Goal: Task Accomplishment & Management: Complete application form

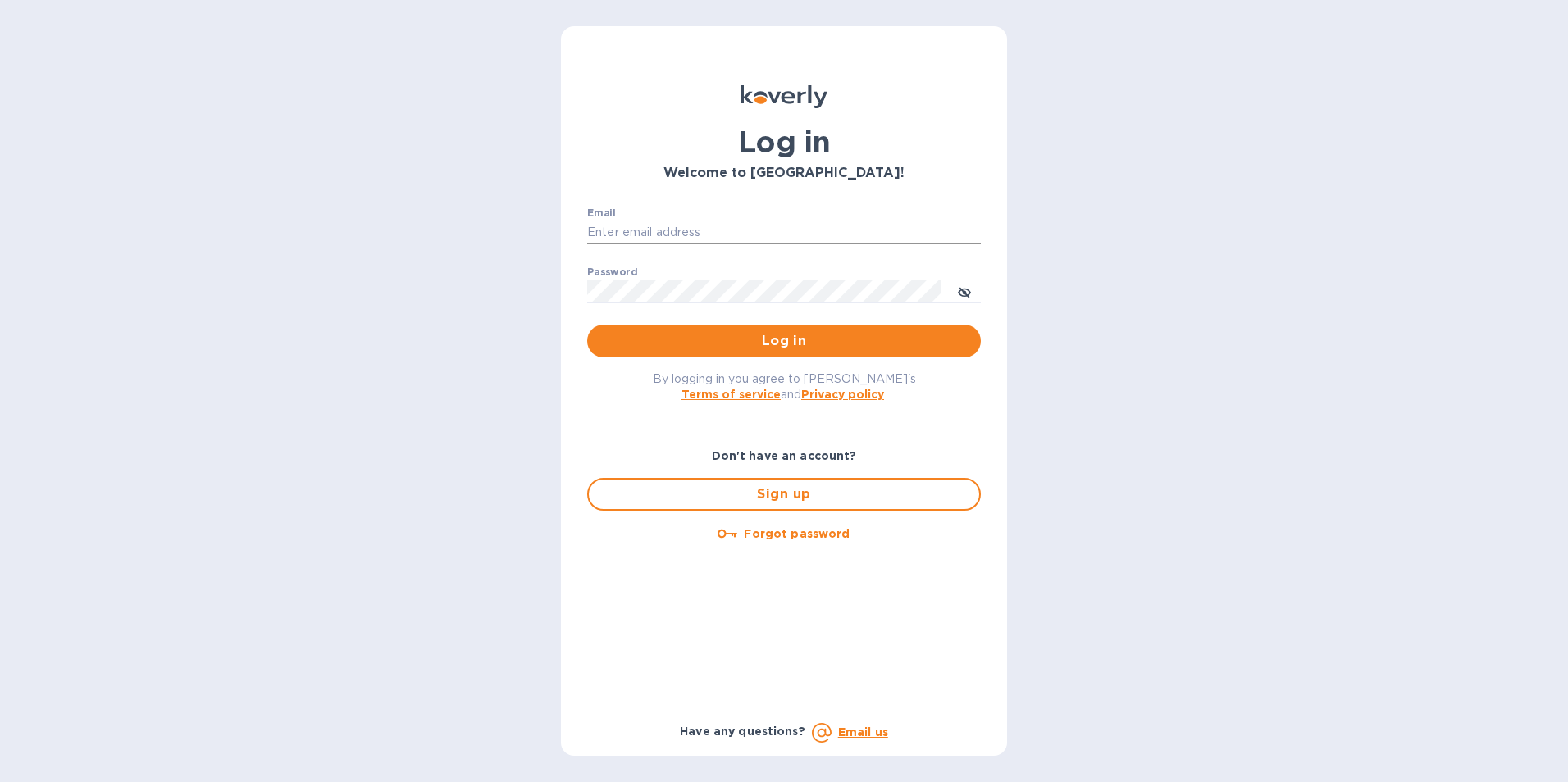
click at [658, 237] on input "Email" at bounding box center [783, 232] width 394 height 24
type input "tom@juliosliquors.com"
click at [587, 325] on button "Log in" at bounding box center [783, 341] width 394 height 33
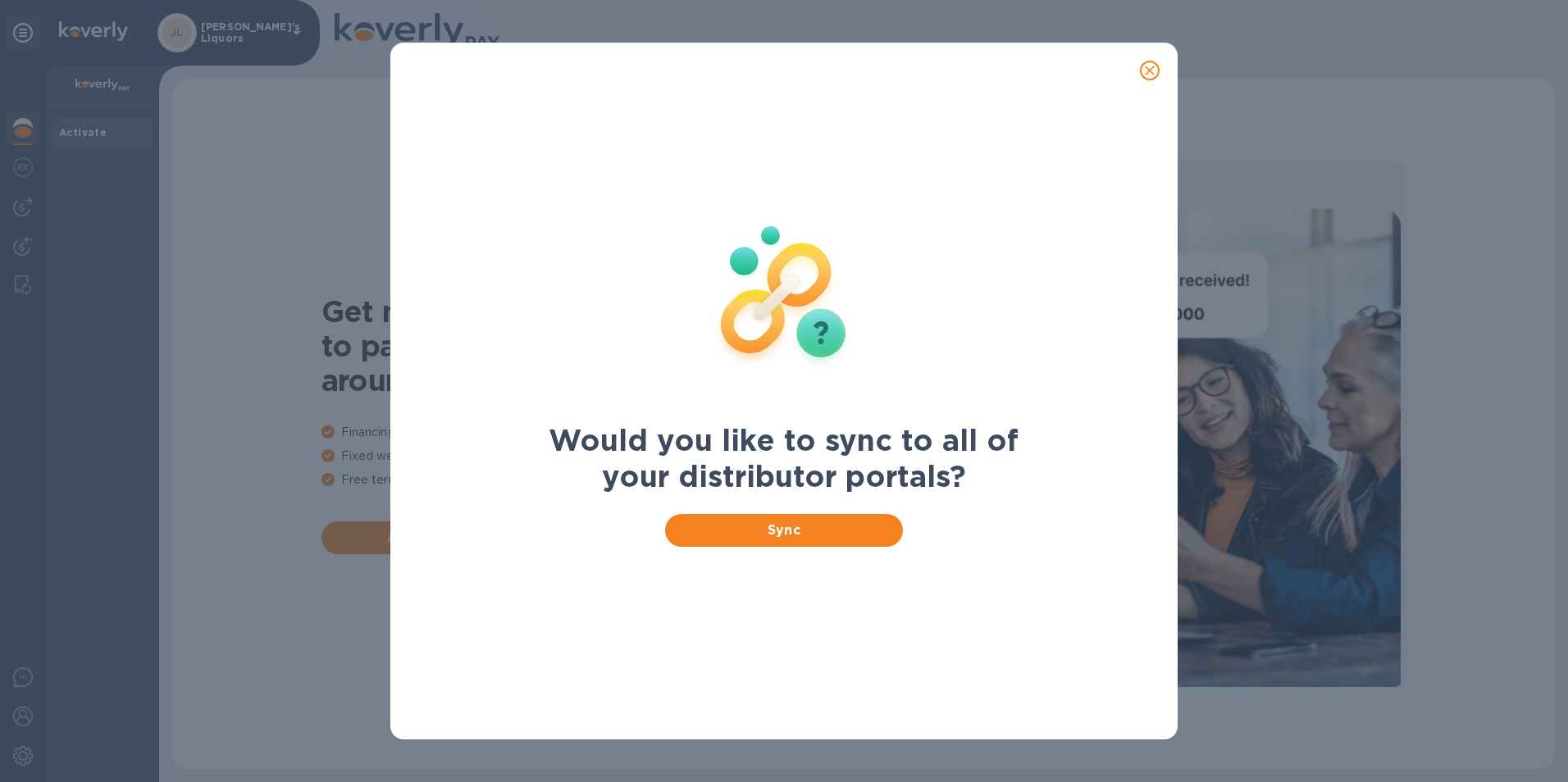
click at [1146, 63] on icon "close" at bounding box center [1150, 71] width 17 height 17
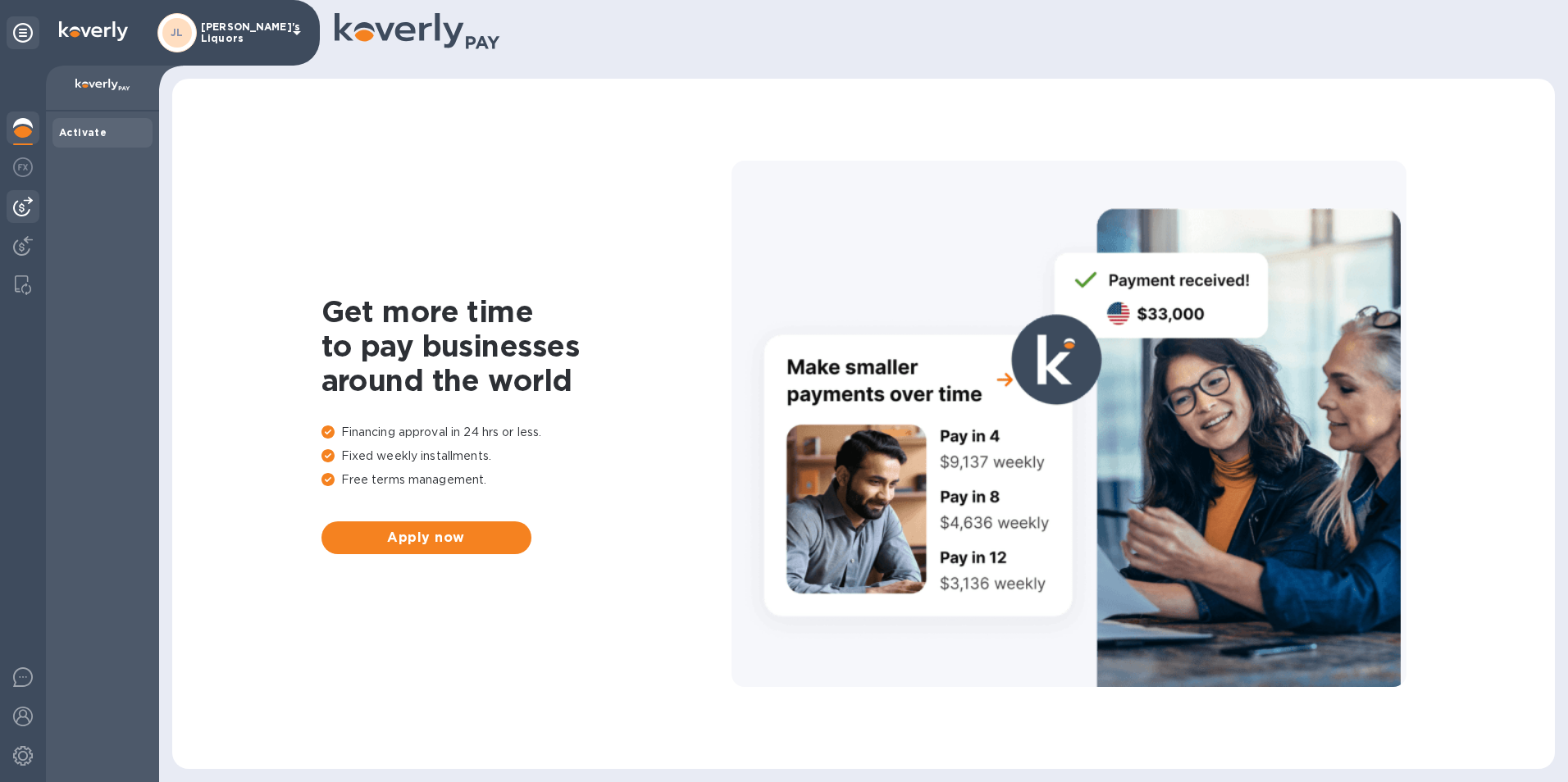
click at [23, 209] on img at bounding box center [23, 206] width 20 height 20
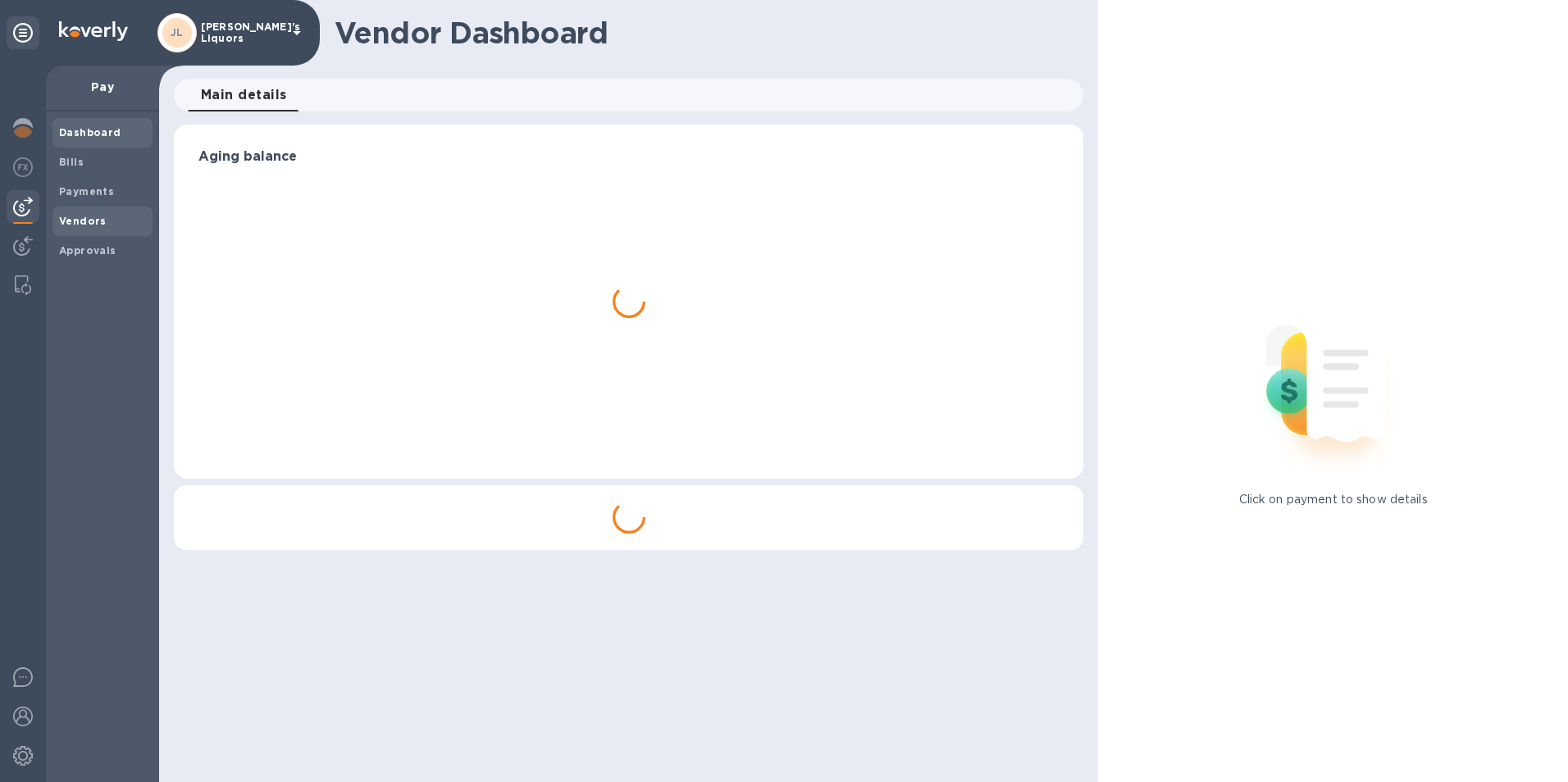
click at [86, 221] on b "Vendors" at bounding box center [83, 221] width 48 height 13
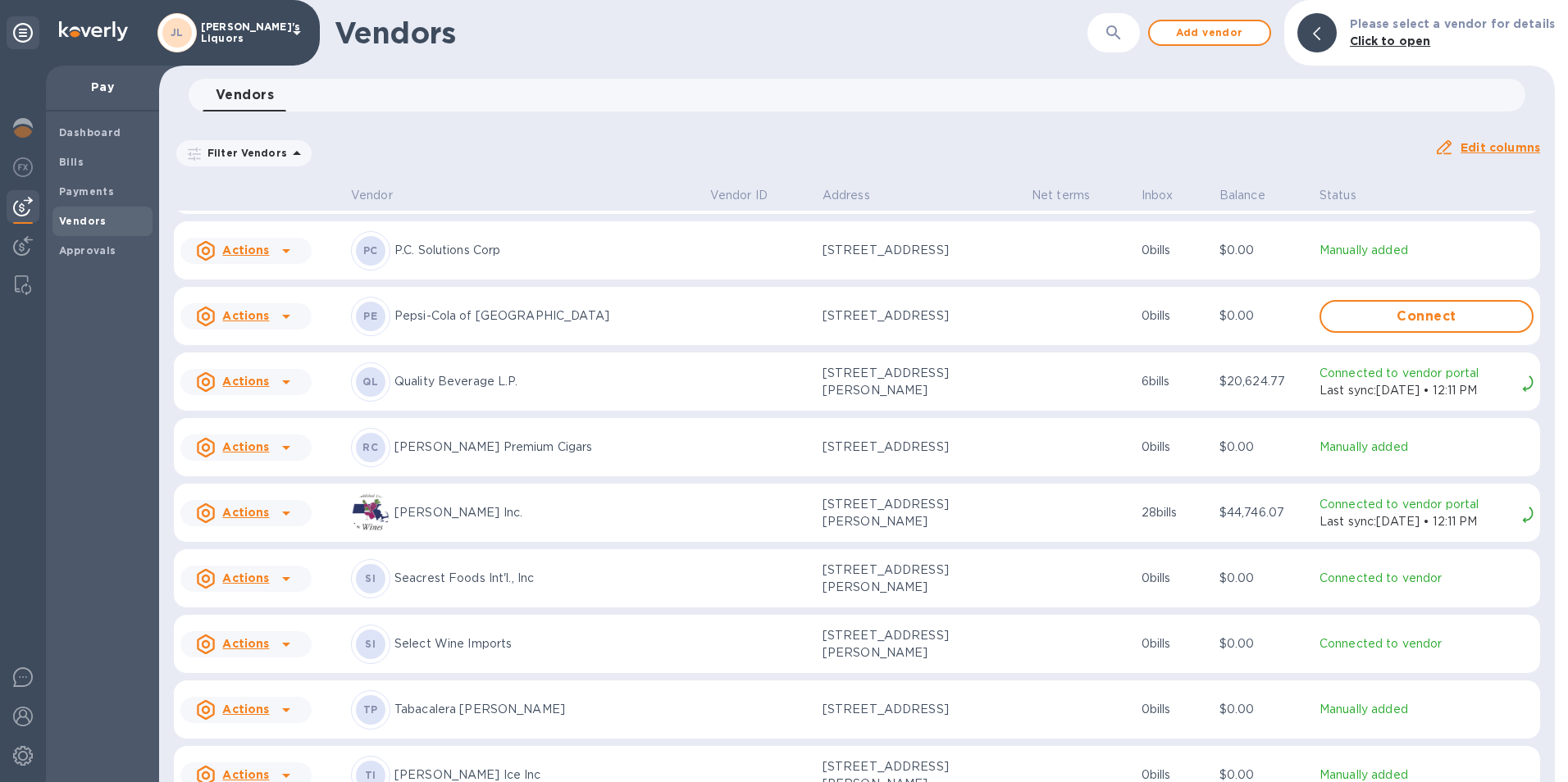
scroll to position [3364, 0]
click at [288, 257] on icon at bounding box center [287, 253] width 20 height 20
click at [281, 320] on b "Add new bill" at bounding box center [264, 327] width 76 height 13
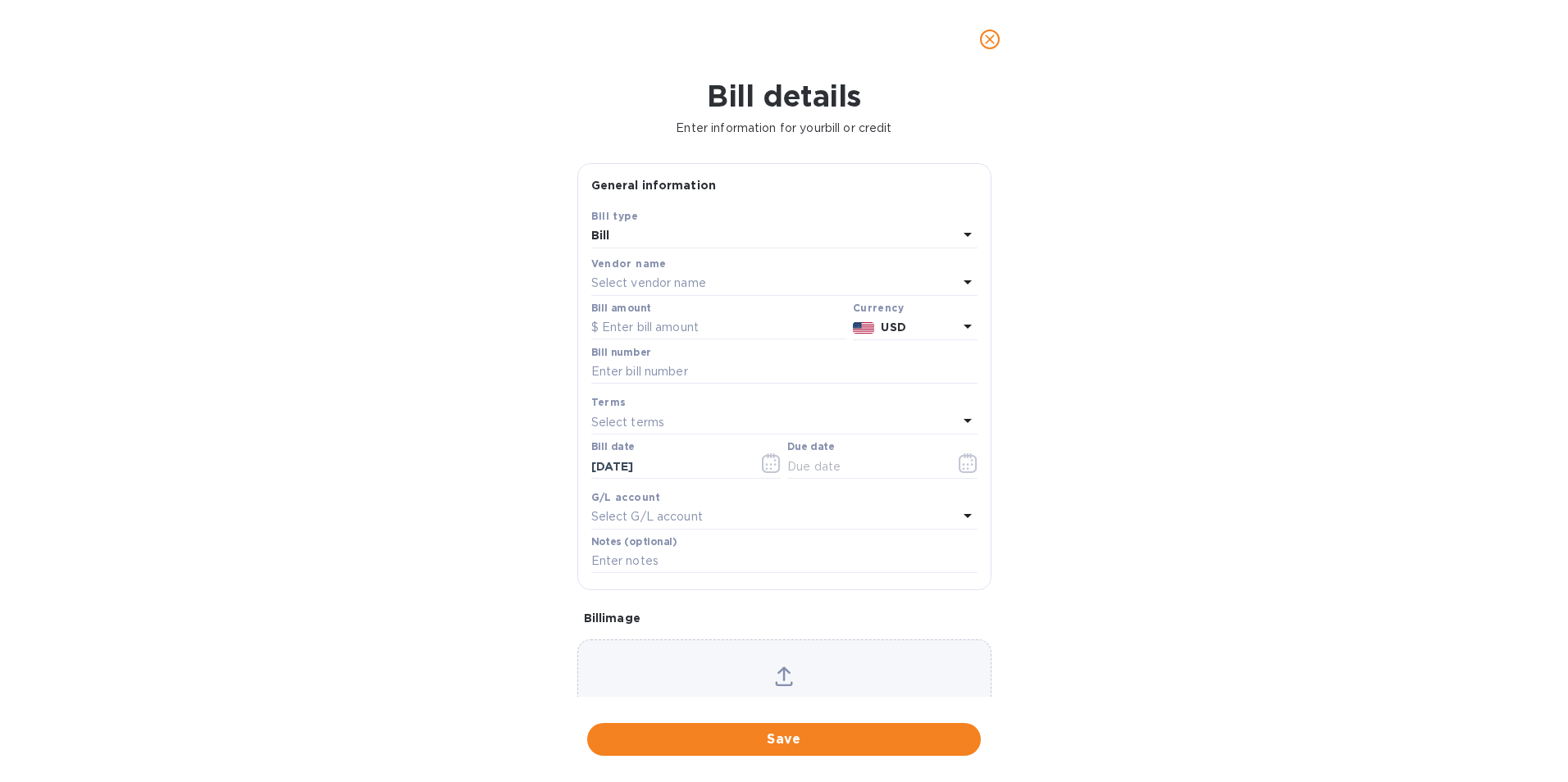
type input "[DATE]"
click at [641, 324] on input "text" at bounding box center [718, 328] width 255 height 24
type input "1,255.00"
click at [652, 370] on input "text" at bounding box center [784, 372] width 386 height 24
type input "1-433326"
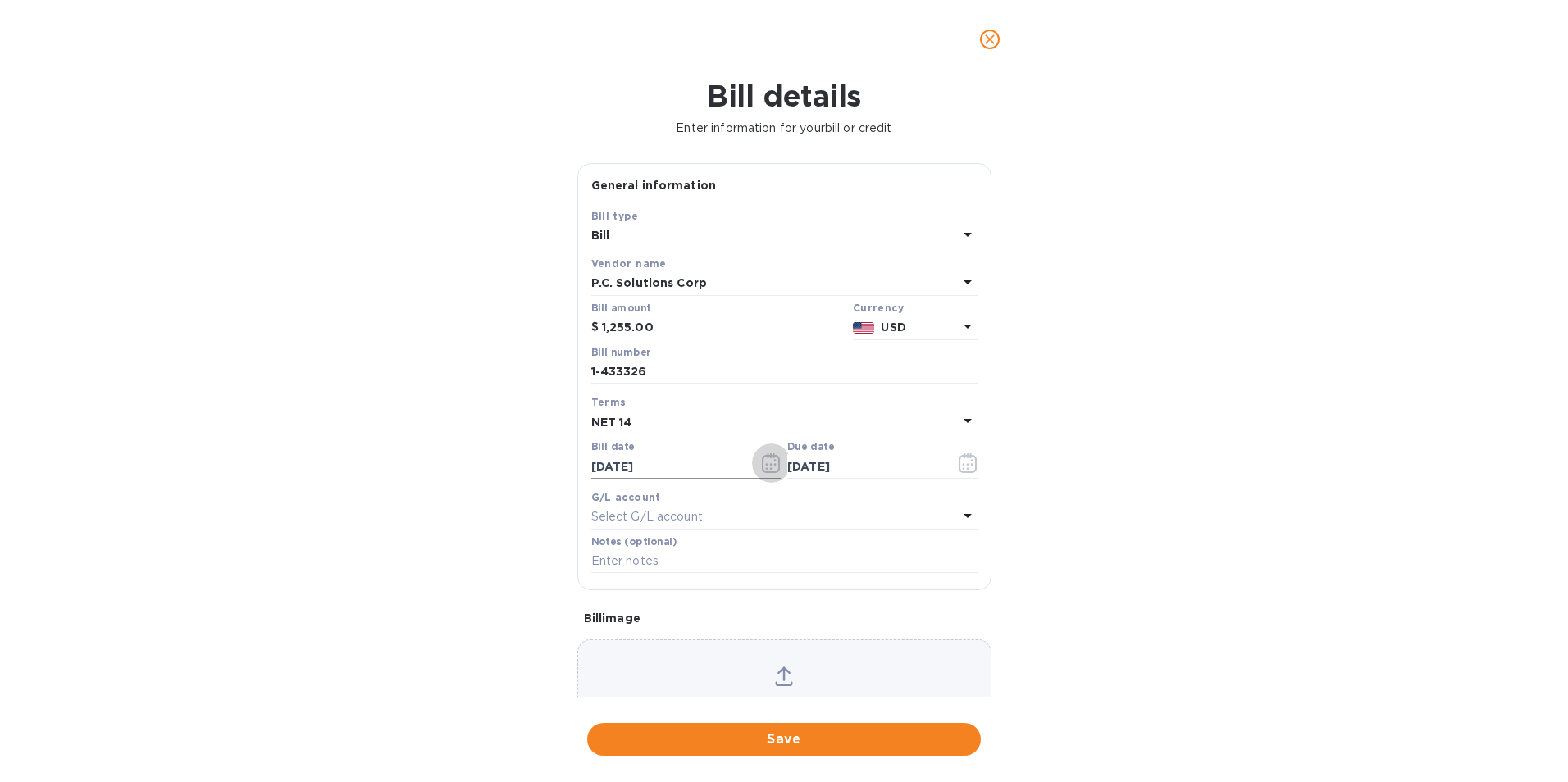
click at [761, 464] on icon "button" at bounding box center [771, 464] width 18 height 20
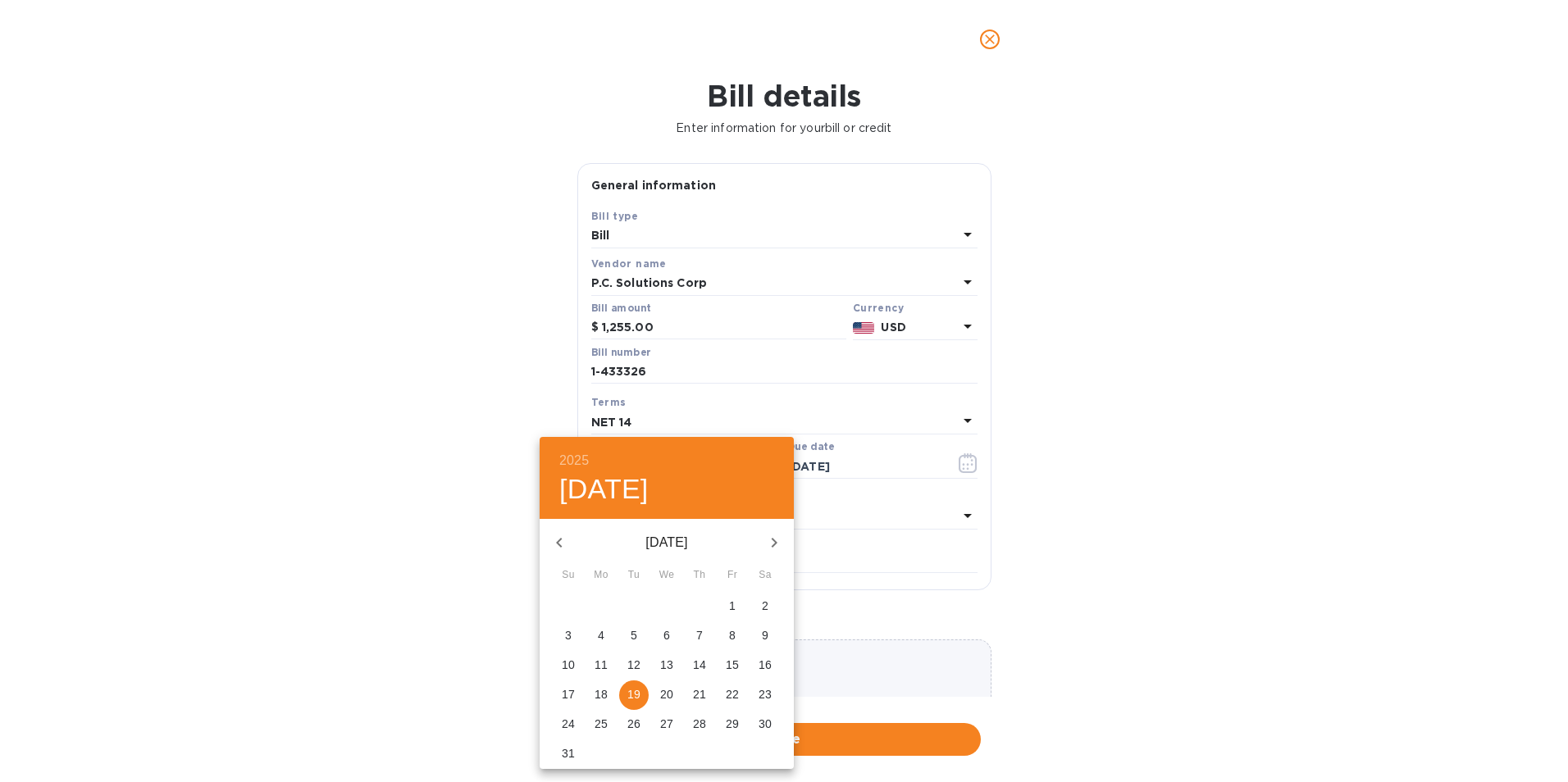
click at [637, 642] on span "5" at bounding box center [634, 636] width 29 height 17
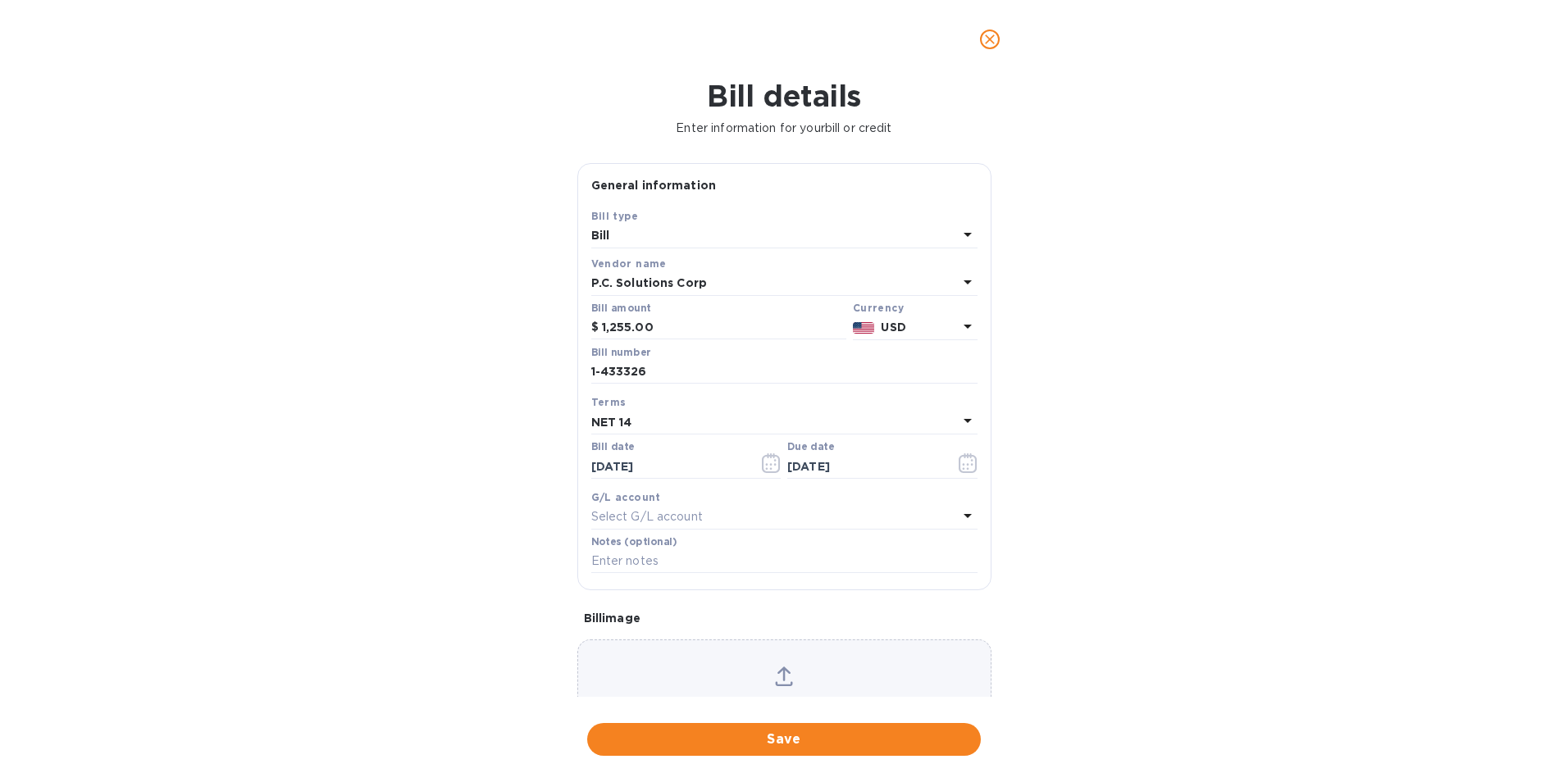
type input "[DATE]"
click at [621, 372] on input "1-433326" at bounding box center [784, 372] width 386 height 24
click at [621, 414] on p "NET 14" at bounding box center [611, 422] width 41 height 18
click at [626, 636] on p "NET 14" at bounding box center [777, 637] width 347 height 18
type input "[DATE]"
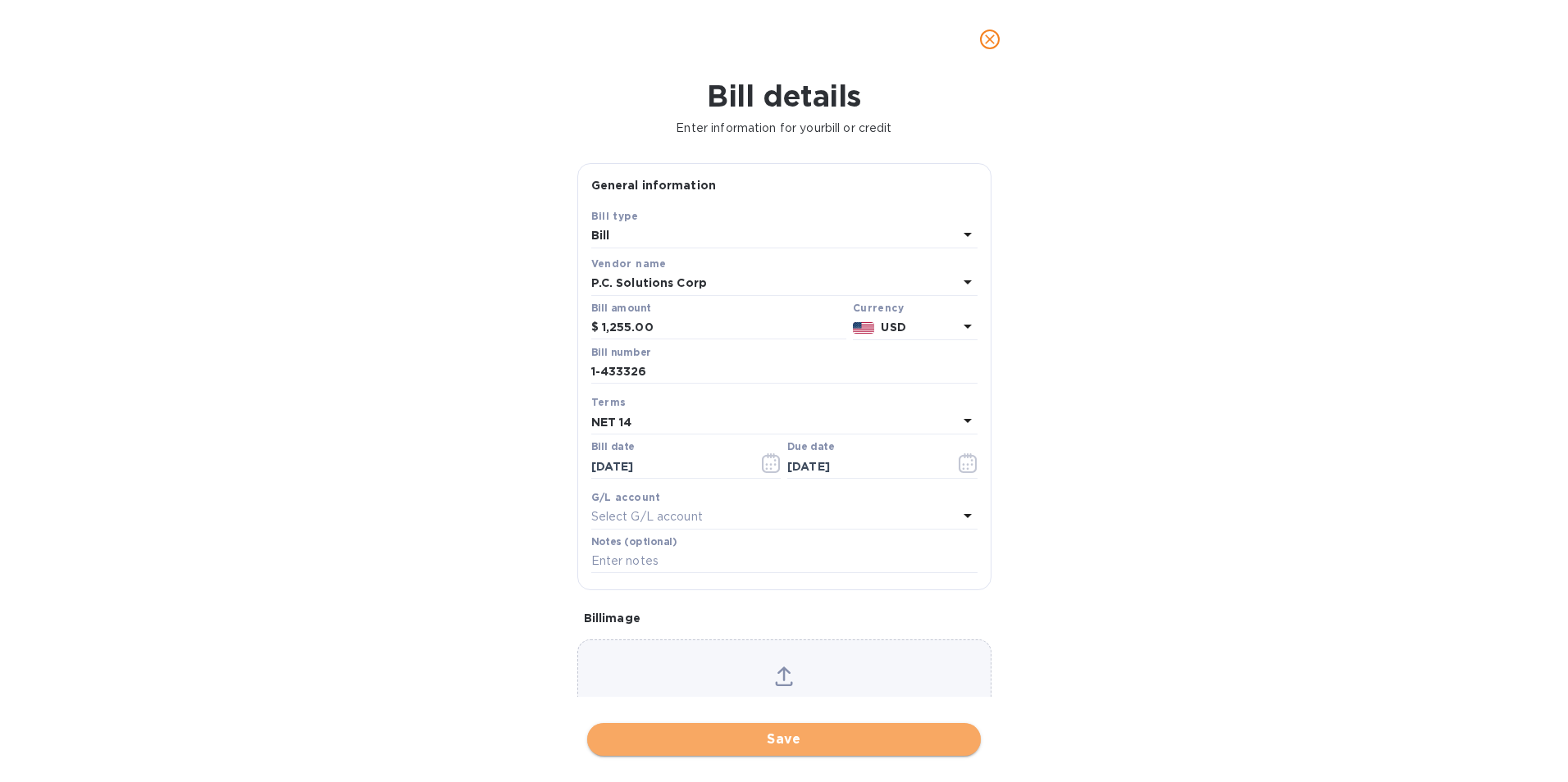
click at [710, 734] on span "Save" at bounding box center [784, 739] width 368 height 20
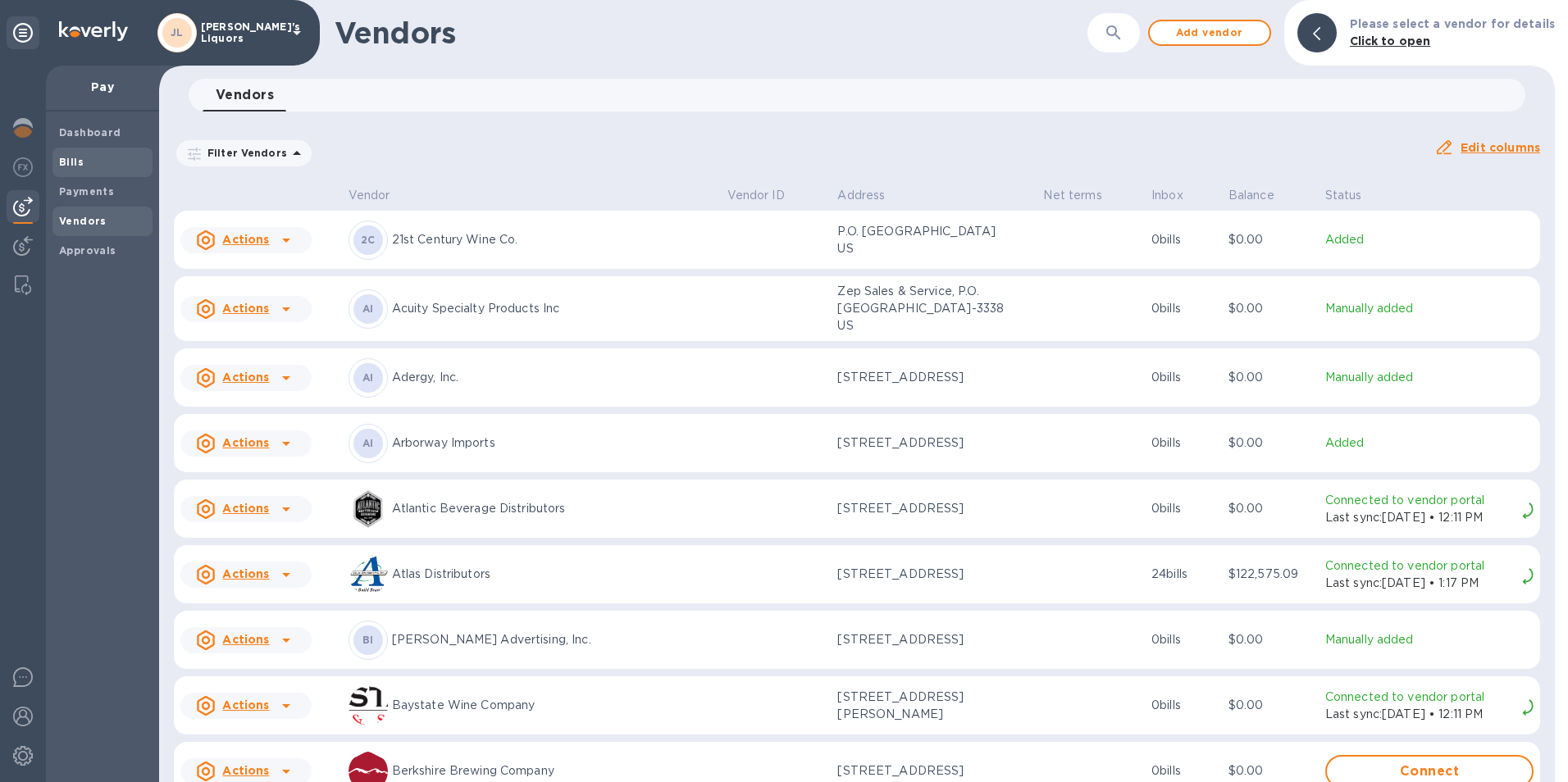
click at [101, 156] on span "Bills" at bounding box center [103, 162] width 87 height 17
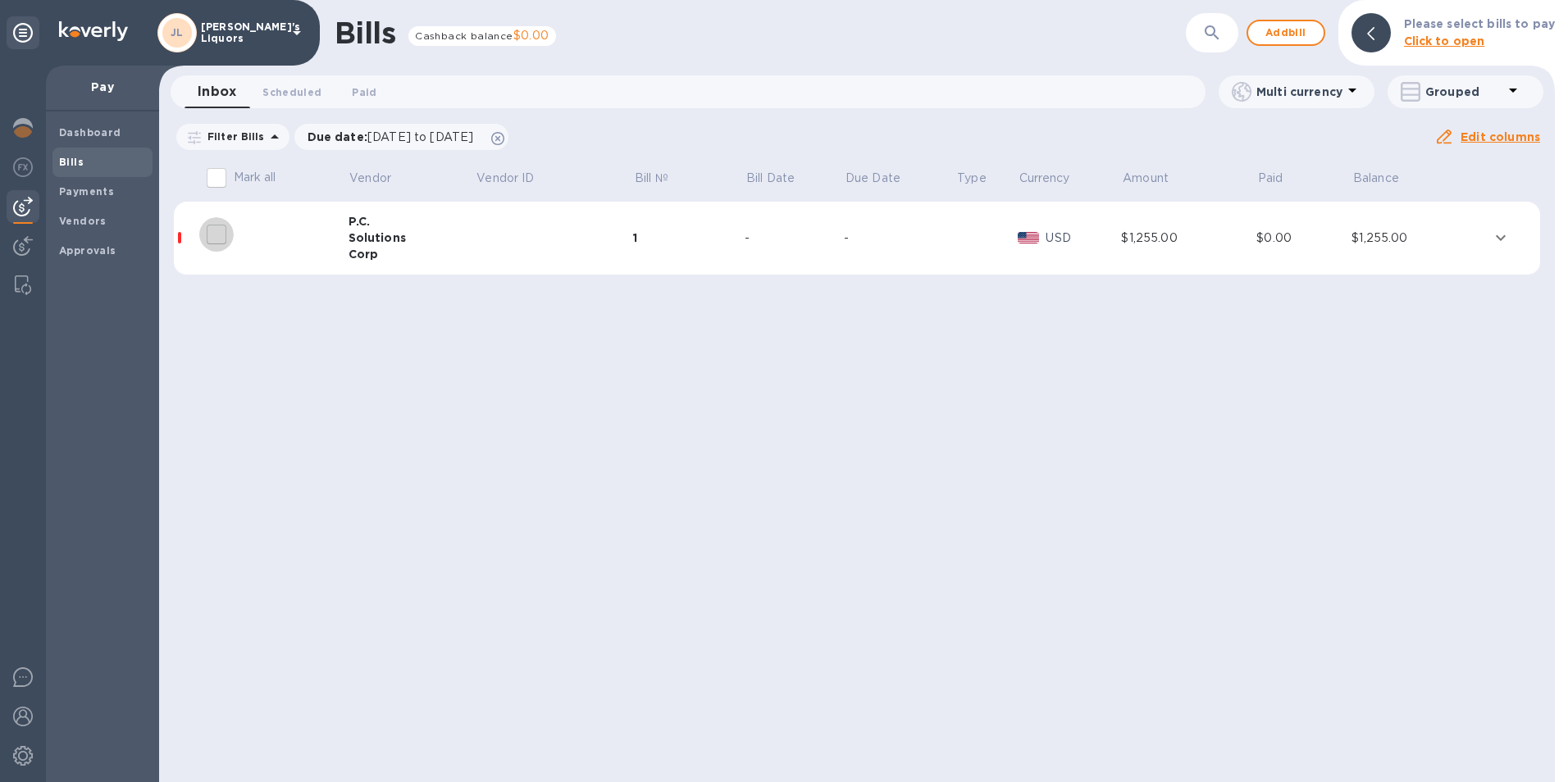
click at [212, 229] on input "decorative checkbox" at bounding box center [216, 234] width 34 height 34
click at [220, 236] on input "decorative checkbox" at bounding box center [216, 234] width 34 height 34
checkbox input "false"
click at [376, 226] on div "P.C." at bounding box center [412, 221] width 127 height 17
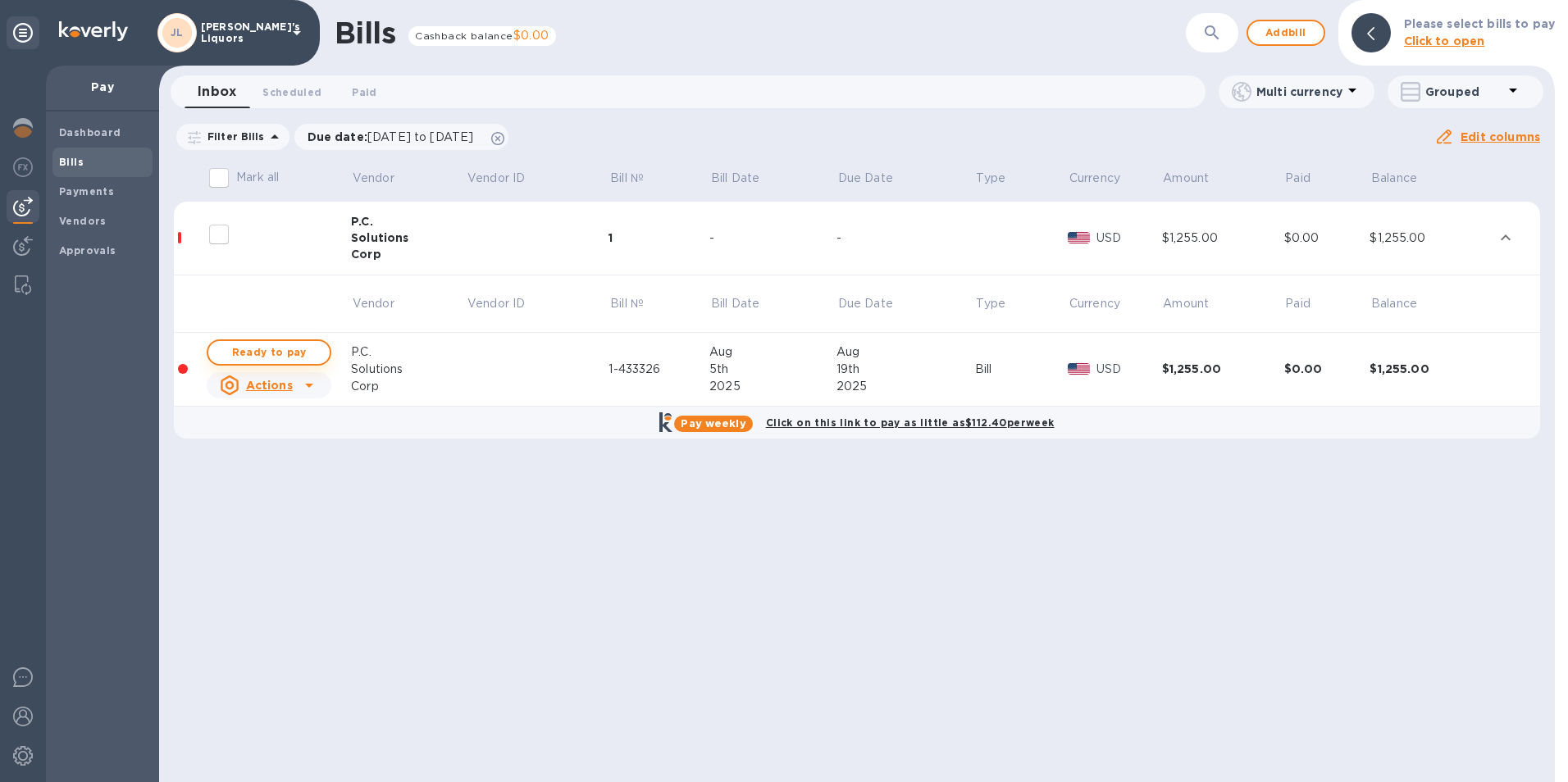
click at [298, 343] on span "Ready to pay" at bounding box center [269, 353] width 95 height 20
click at [286, 343] on span "Ready to pay" at bounding box center [269, 353] width 95 height 20
checkbox input "true"
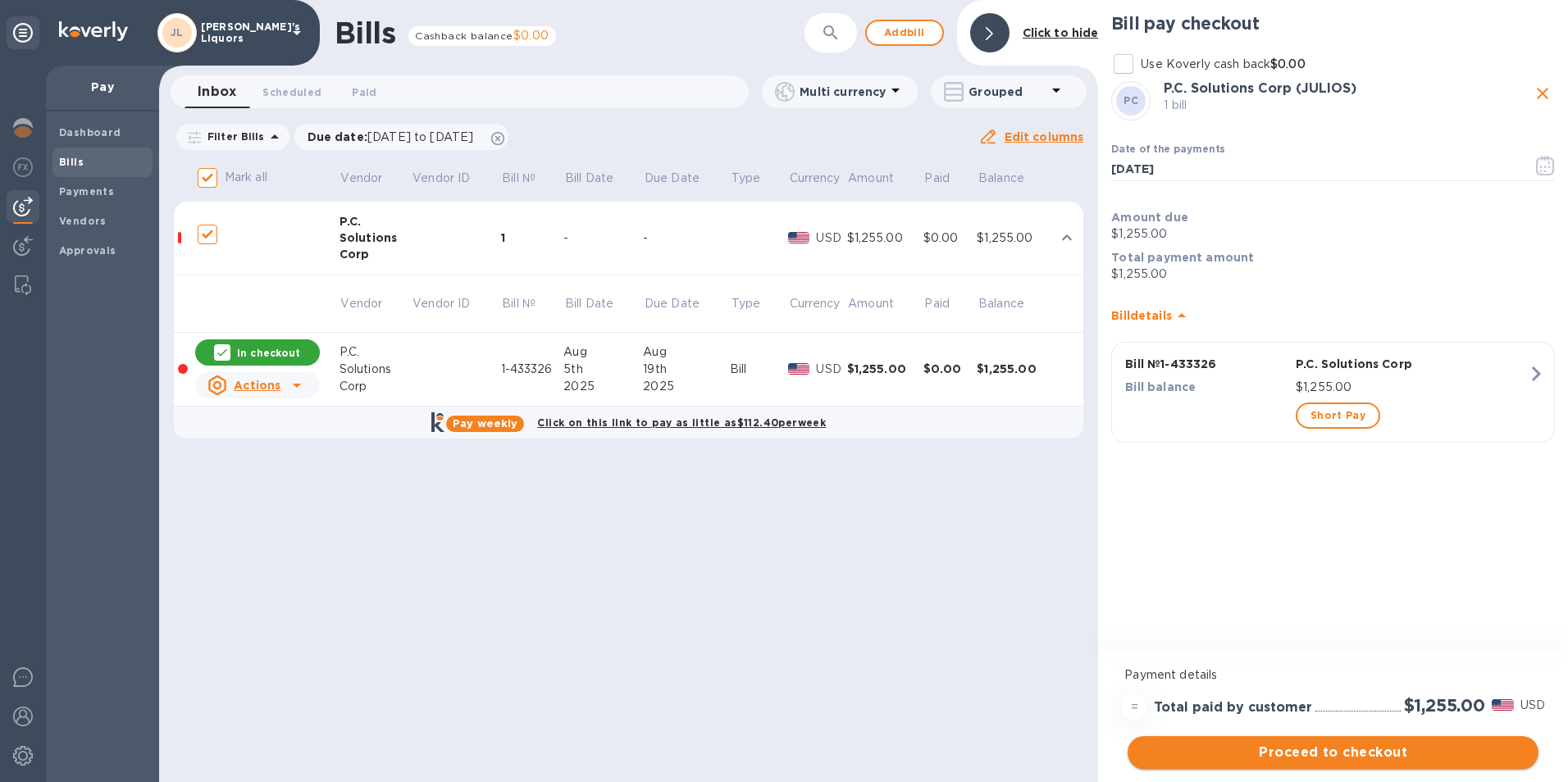
click at [1303, 741] on button "Proceed to checkout" at bounding box center [1333, 752] width 411 height 33
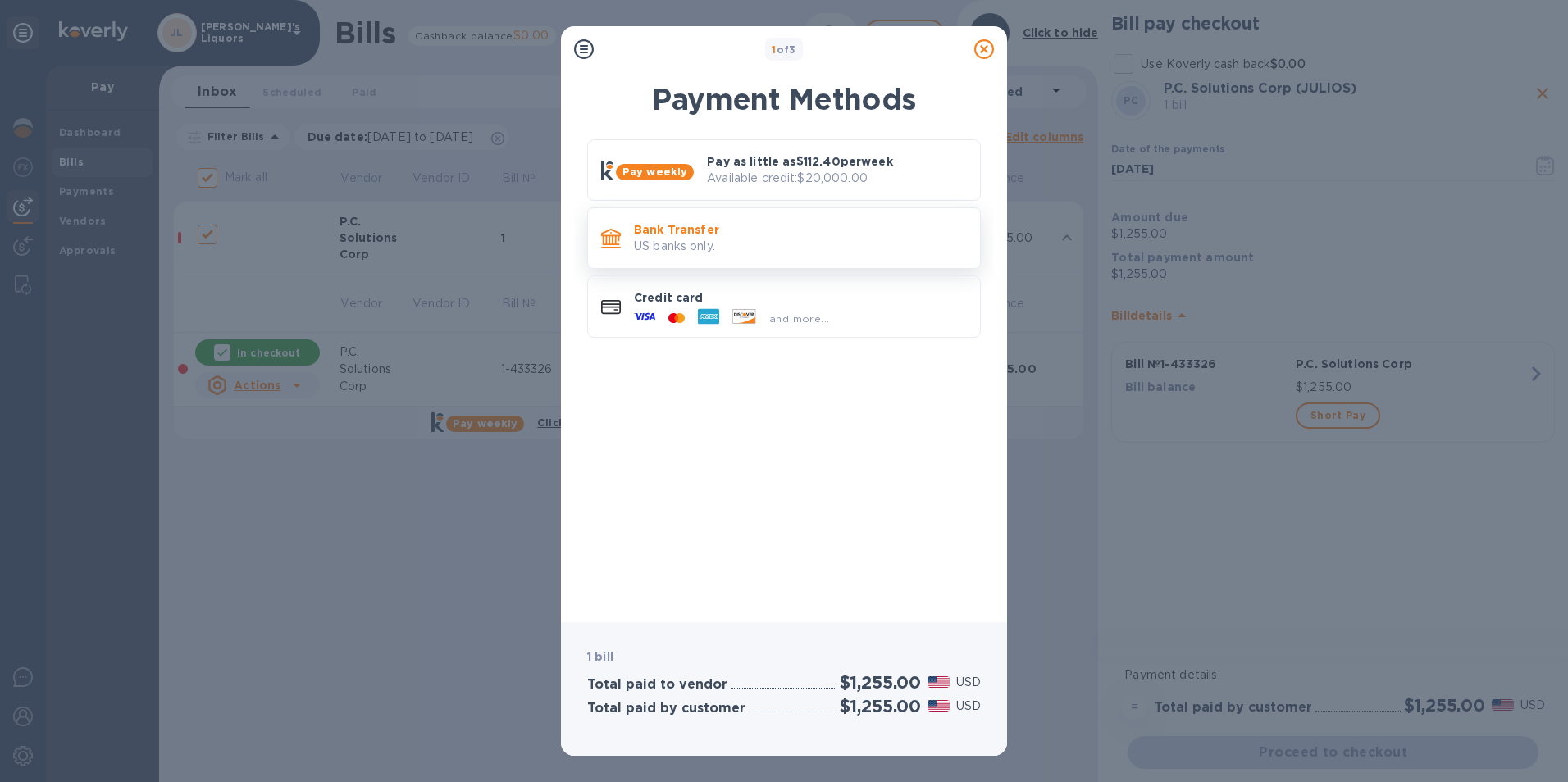
click at [642, 226] on p "Bank Transfer" at bounding box center [800, 230] width 333 height 17
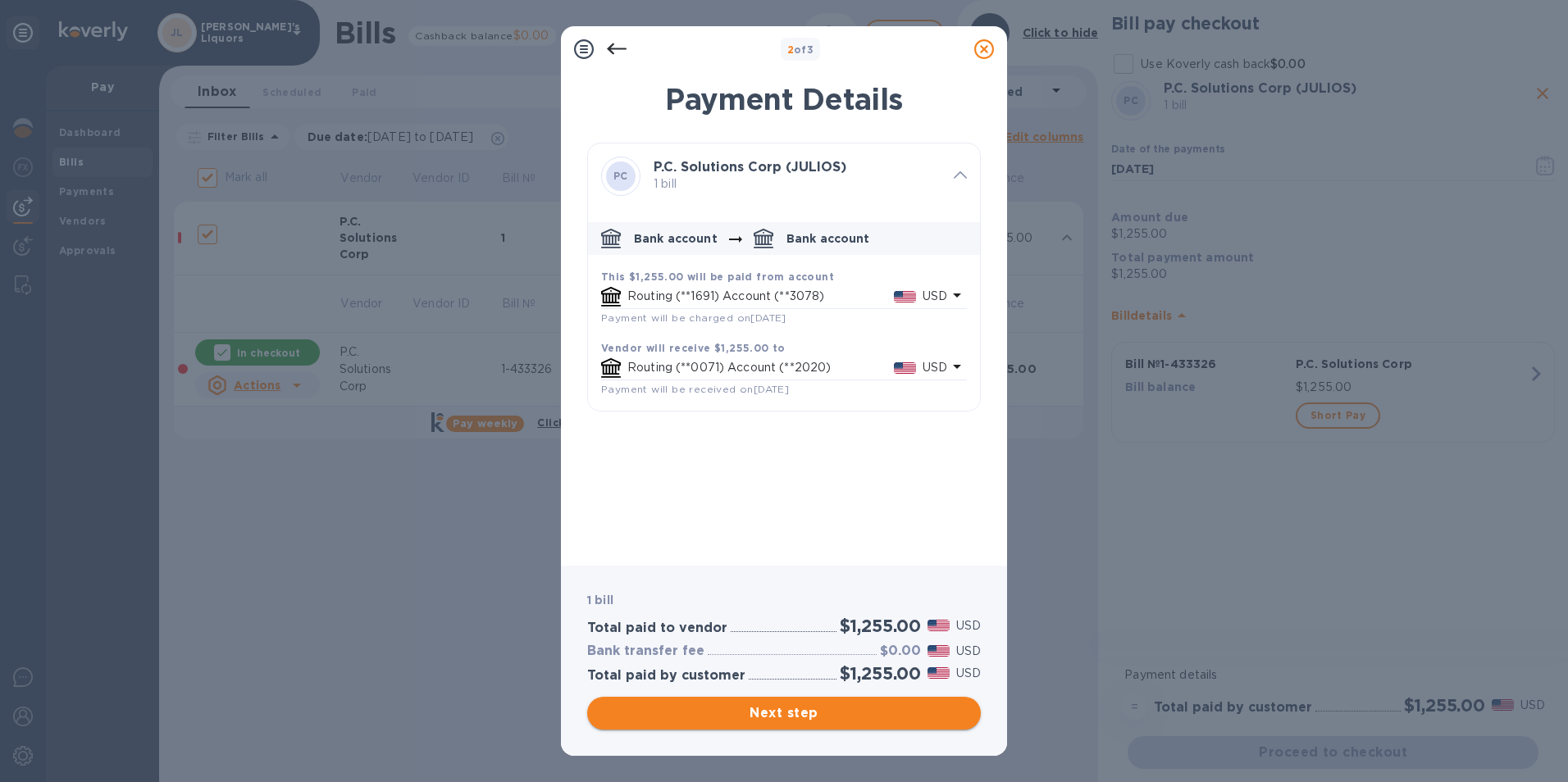
click at [801, 708] on span "Next step" at bounding box center [784, 713] width 368 height 20
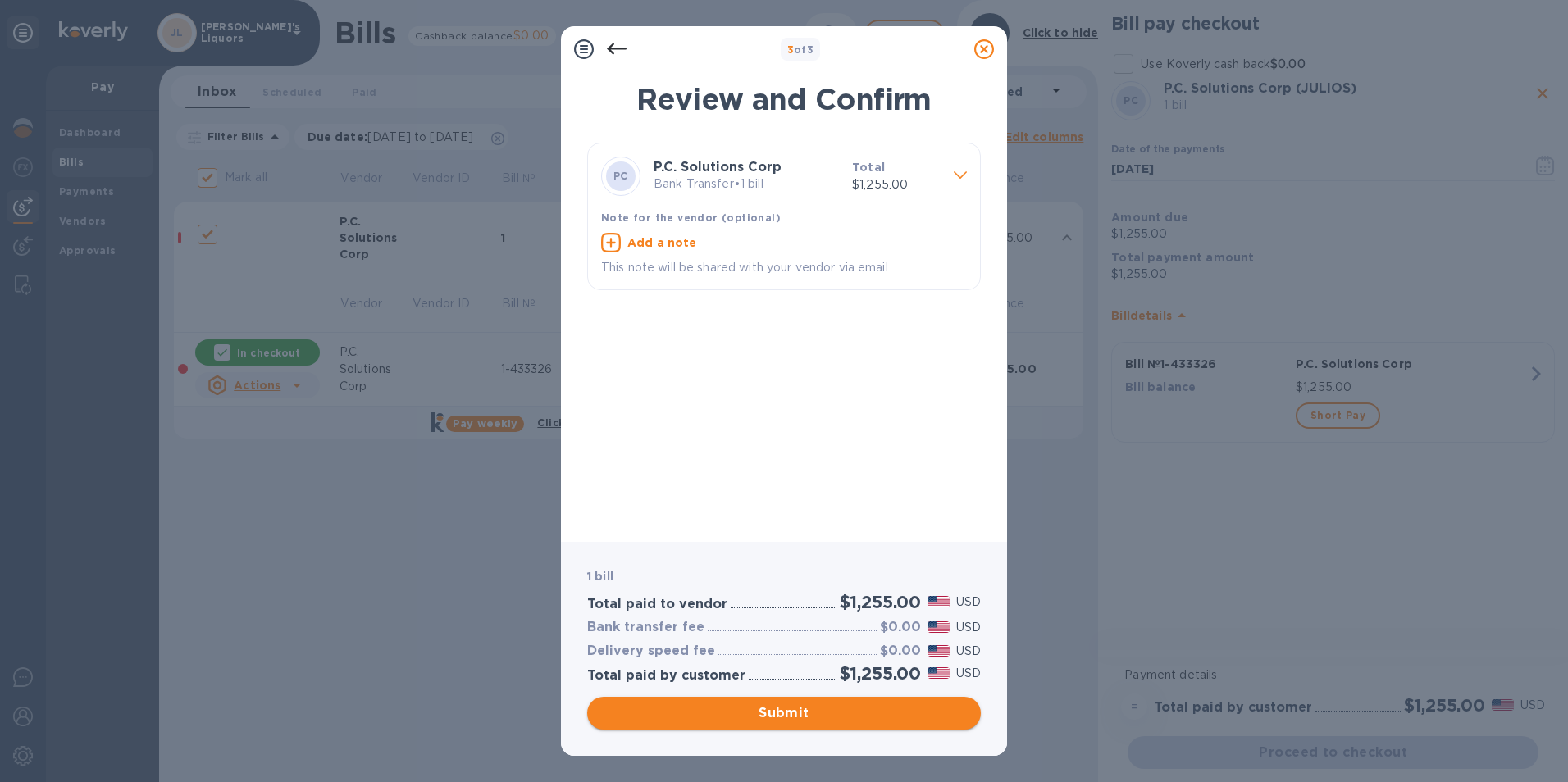
click at [777, 716] on span "Submit" at bounding box center [784, 713] width 368 height 20
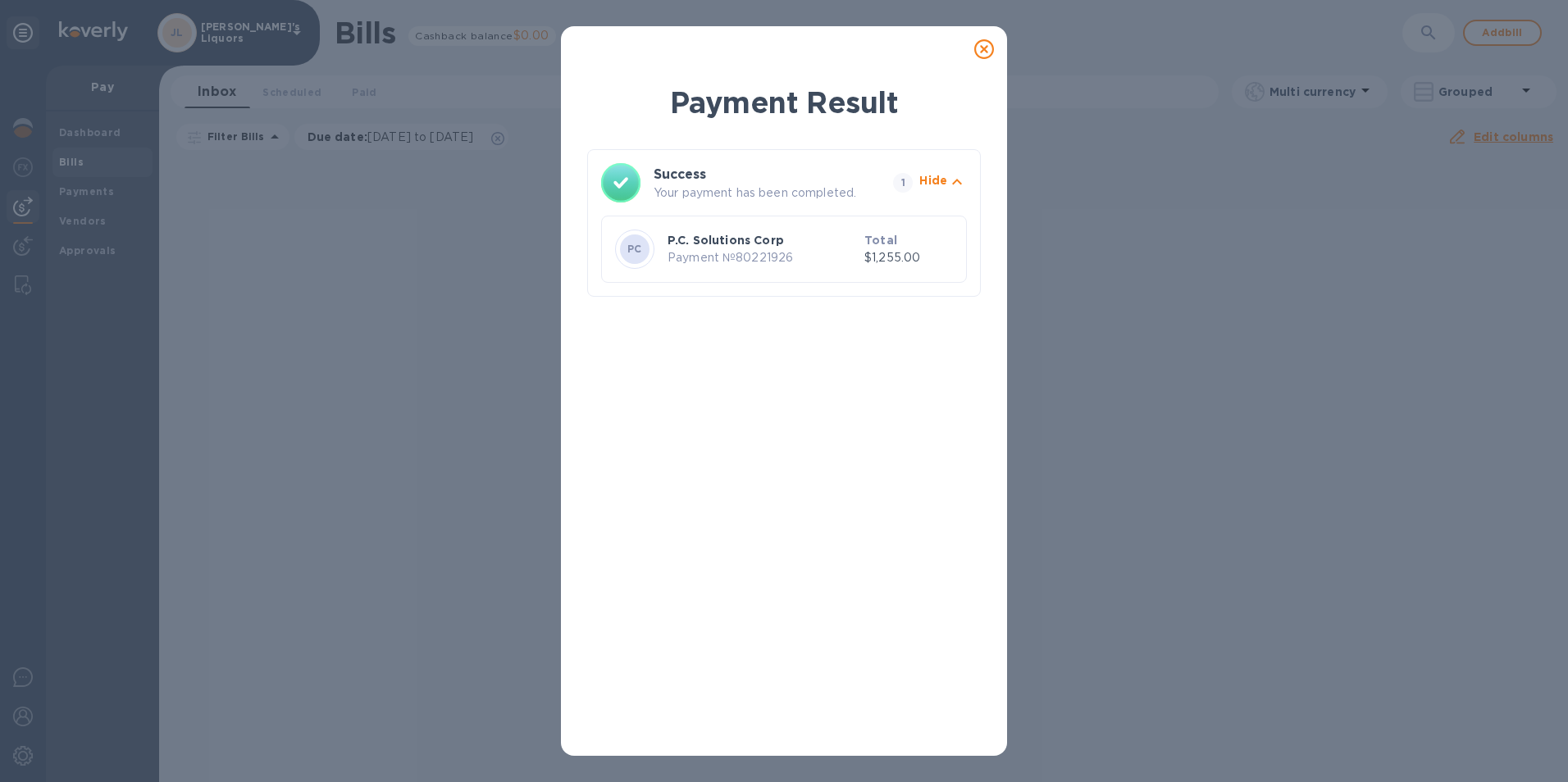
click at [975, 51] on icon at bounding box center [985, 49] width 20 height 20
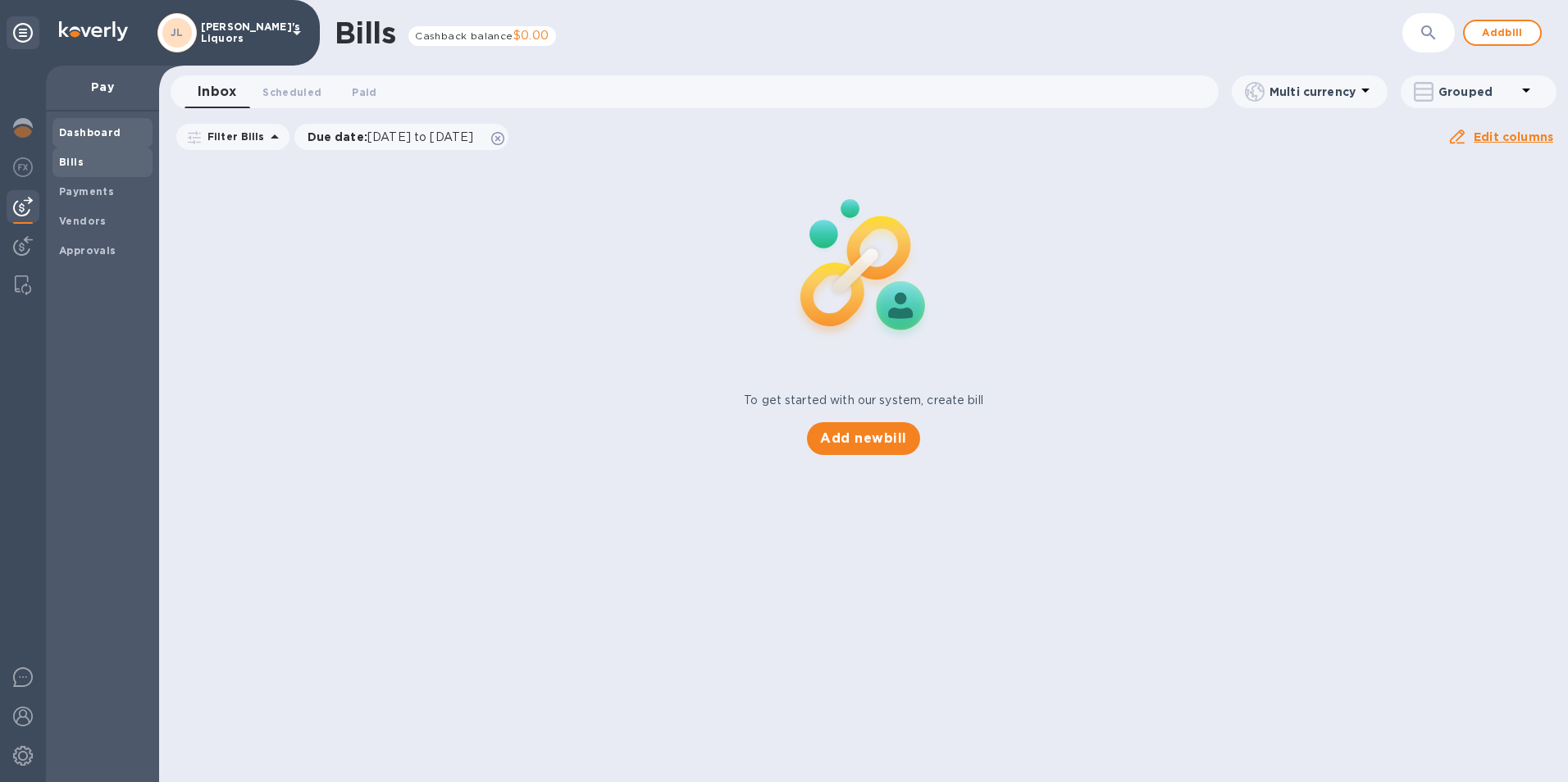
click at [62, 135] on b "Dashboard" at bounding box center [90, 132] width 63 height 13
